Goal: Information Seeking & Learning: Learn about a topic

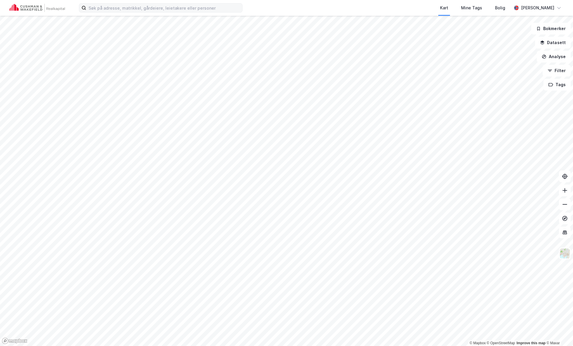
click at [181, 13] on div "Kart Mine Tags Bolig [PERSON_NAME]" at bounding box center [286, 8] width 573 height 16
click at [182, 10] on input at bounding box center [164, 8] width 156 height 9
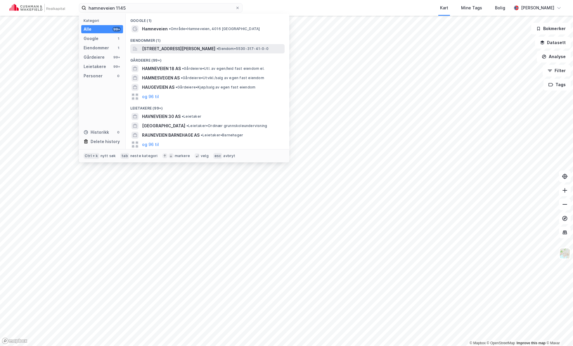
click at [185, 49] on span "[STREET_ADDRESS][PERSON_NAME]" at bounding box center [178, 48] width 73 height 7
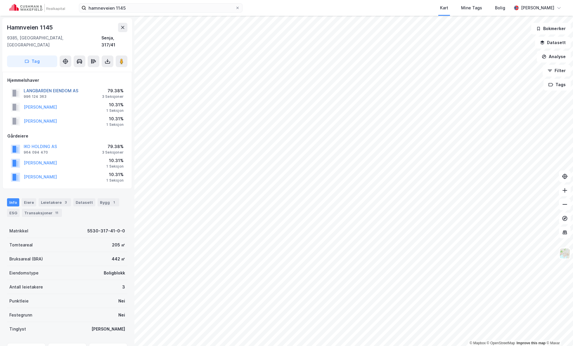
click at [0, 0] on button "LANGBARDEN EIENDOM AS" at bounding box center [0, 0] width 0 height 0
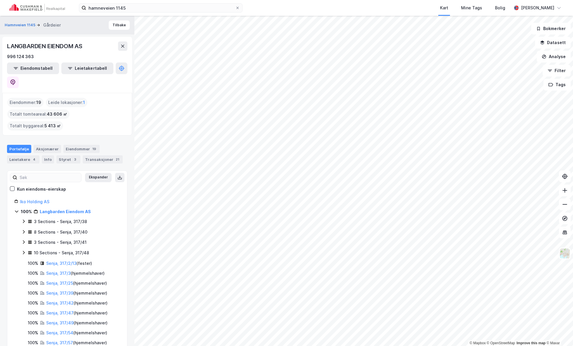
click at [24, 220] on icon at bounding box center [24, 222] width 2 height 4
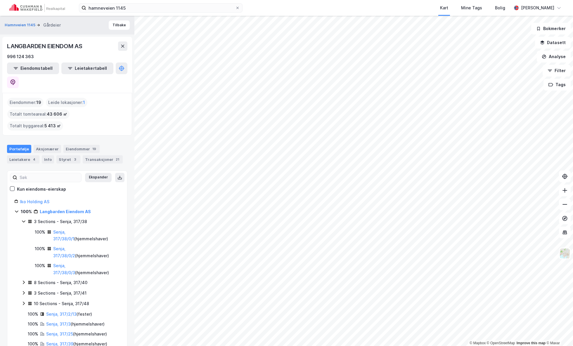
click at [24, 219] on icon at bounding box center [23, 221] width 5 height 5
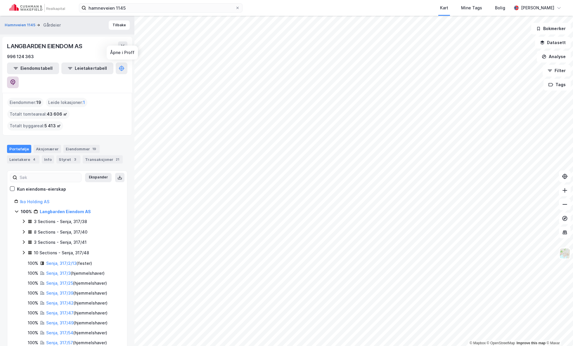
click at [16, 79] on icon at bounding box center [13, 82] width 6 height 6
click at [68, 209] on link "Langbarden Eiendom AS" at bounding box center [65, 211] width 51 height 5
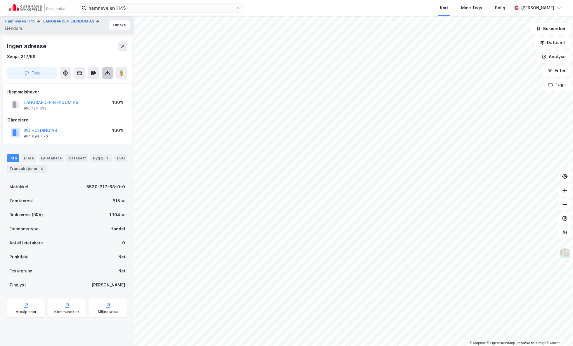
click at [106, 74] on icon at bounding box center [108, 73] width 6 height 6
click at [96, 87] on div "Last ned grunnbok" at bounding box center [79, 84] width 34 height 5
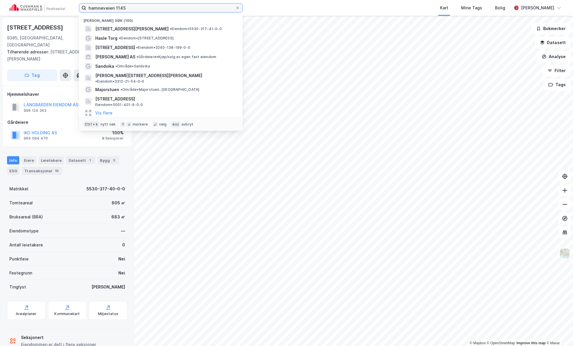
drag, startPoint x: 129, startPoint y: 8, endPoint x: 41, endPoint y: 0, distance: 88.6
click at [41, 0] on div "hamneveien 1145 Nylige søk (100) Hamnveien 1145, 9385, [PERSON_NAME] • Eiendom …" at bounding box center [286, 8] width 573 height 16
type input "iko bygg"
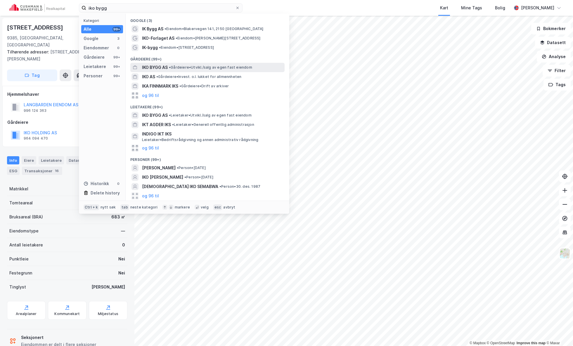
click at [163, 66] on span "IKO BYGG AS" at bounding box center [155, 67] width 26 height 7
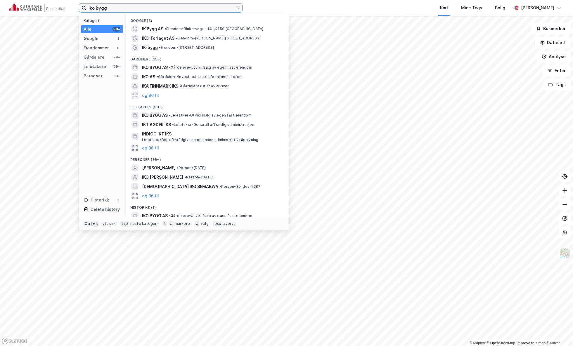
drag, startPoint x: 196, startPoint y: 7, endPoint x: -9, endPoint y: 6, distance: 205.0
click at [0, 6] on html "iko bygg Kategori Alle 99+ Google 3 Eiendommer 0 Gårdeiere 99+ Leietakere 99+ P…" at bounding box center [286, 173] width 573 height 346
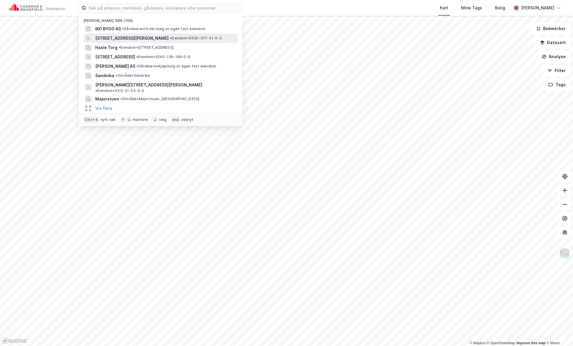
click at [125, 35] on span "[STREET_ADDRESS][PERSON_NAME]" at bounding box center [131, 38] width 73 height 7
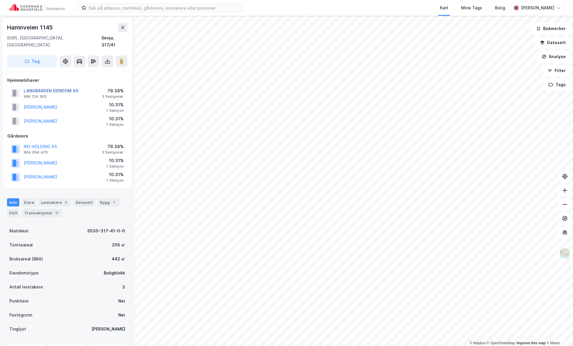
click at [0, 0] on button "LANGBARDEN EIENDOM AS" at bounding box center [0, 0] width 0 height 0
